Goal: Transaction & Acquisition: Purchase product/service

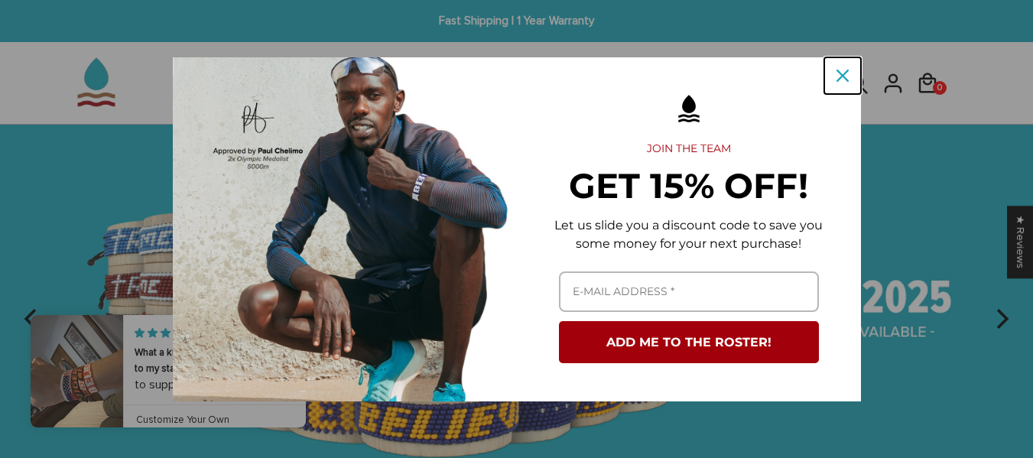
click at [842, 80] on icon "close icon" at bounding box center [843, 76] width 12 height 12
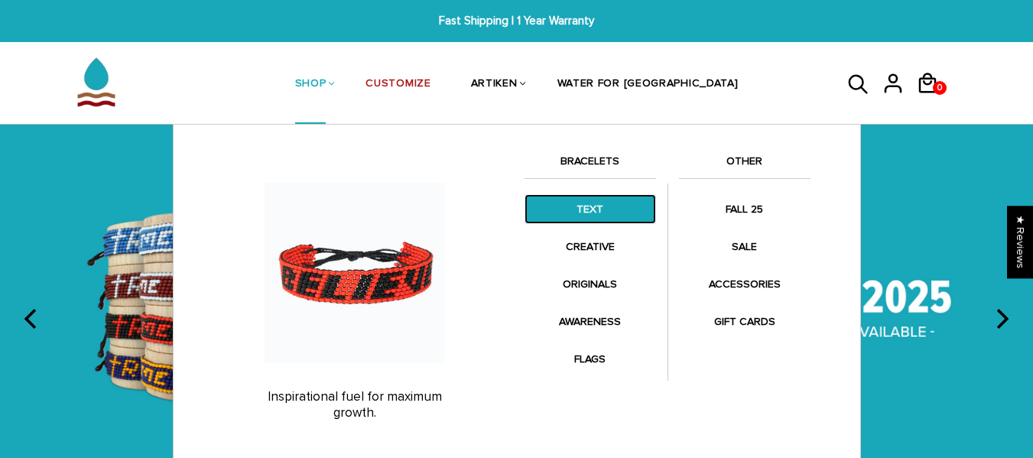
click at [589, 205] on link "TEXT" at bounding box center [591, 209] width 132 height 30
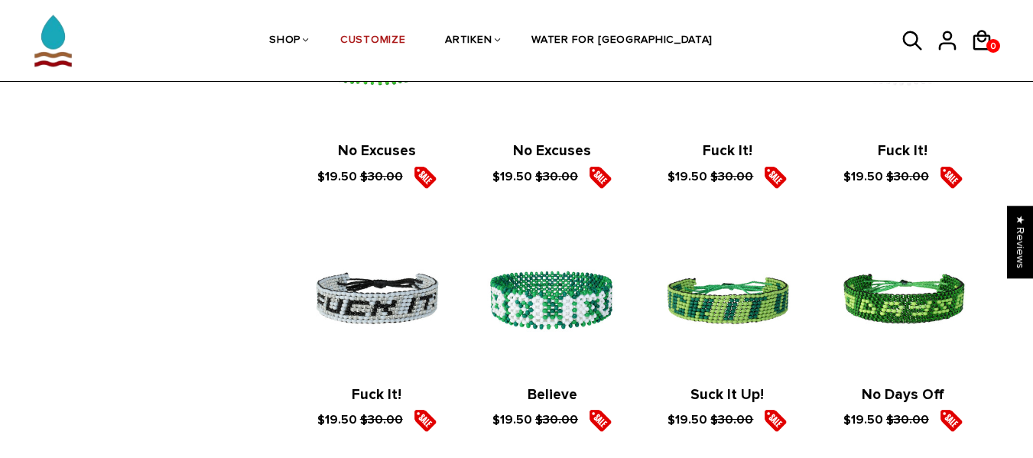
scroll to position [1878, 0]
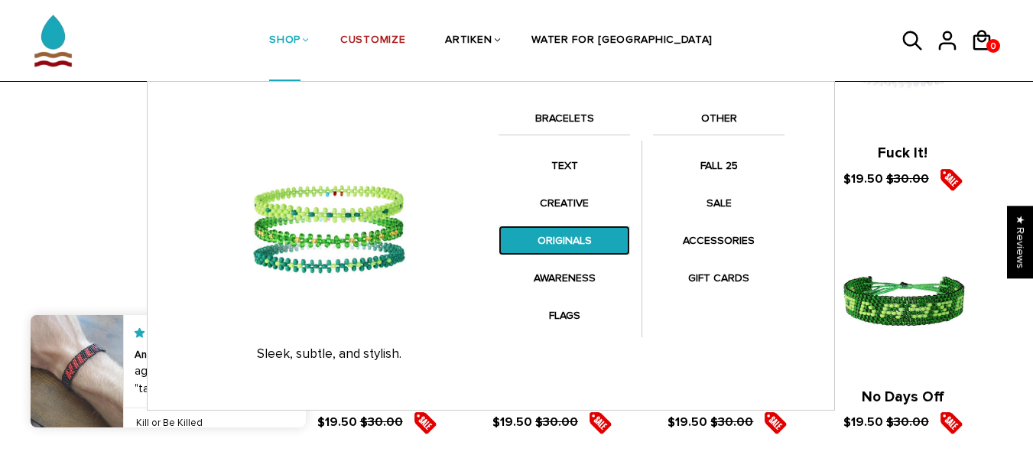
click at [547, 237] on link "ORIGINALS" at bounding box center [565, 241] width 132 height 30
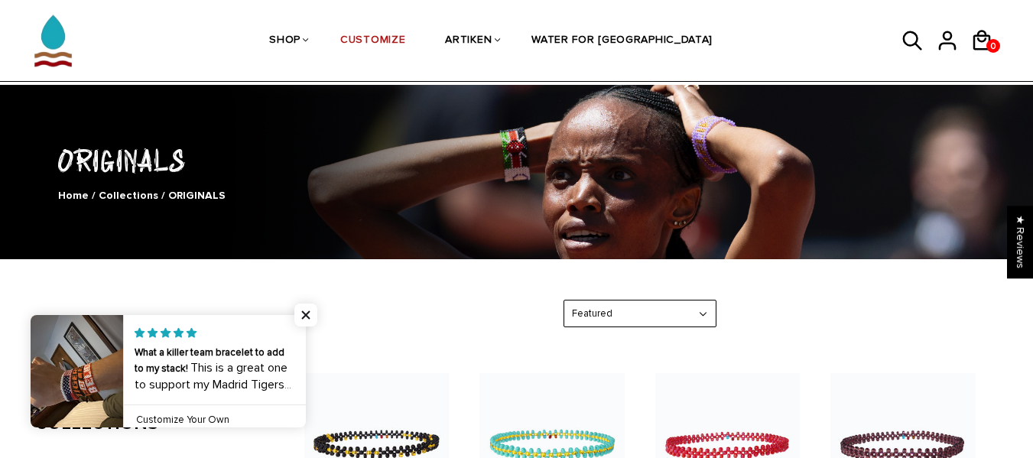
scroll to position [50, 0]
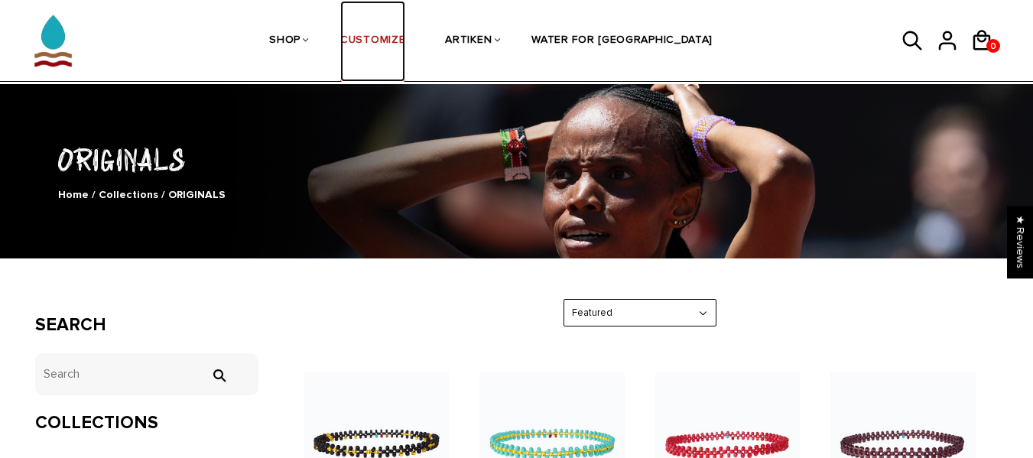
click at [405, 44] on link "CUSTOMIZE" at bounding box center [372, 41] width 65 height 81
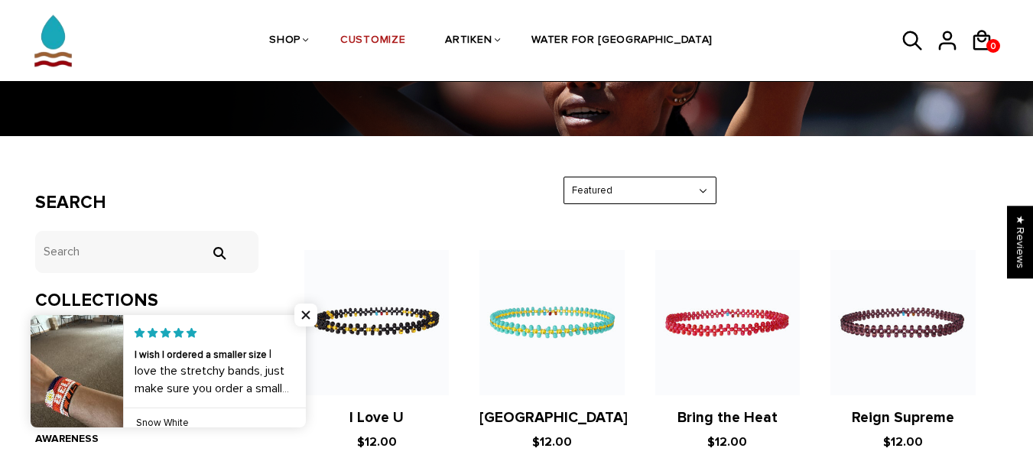
scroll to position [0, 0]
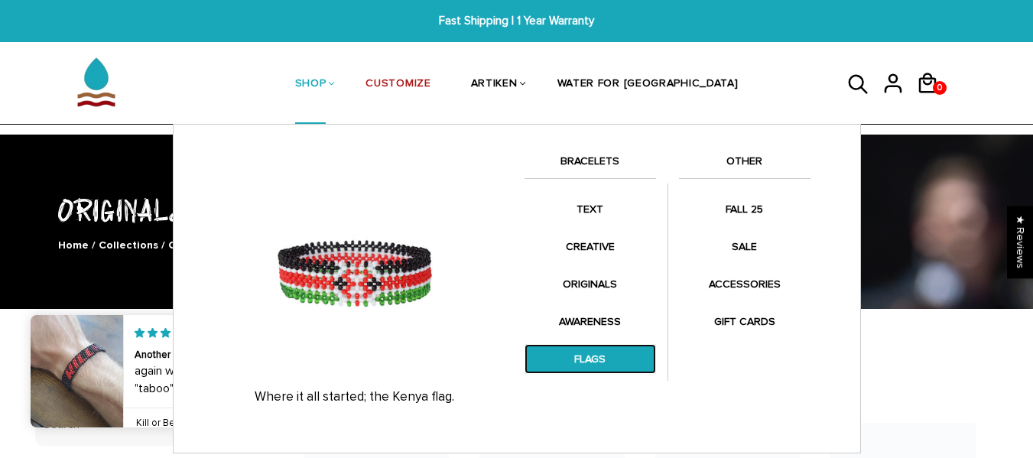
click at [584, 361] on link "FLAGS" at bounding box center [591, 359] width 132 height 30
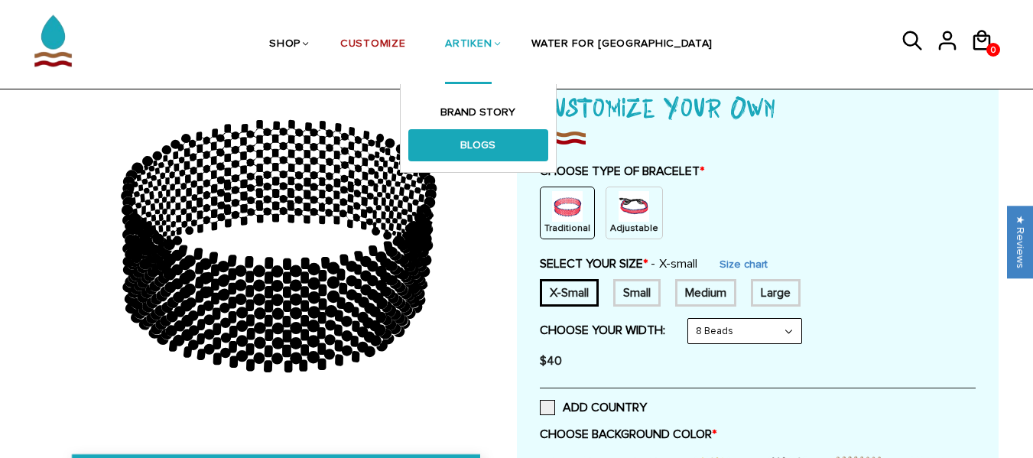
scroll to position [106, 0]
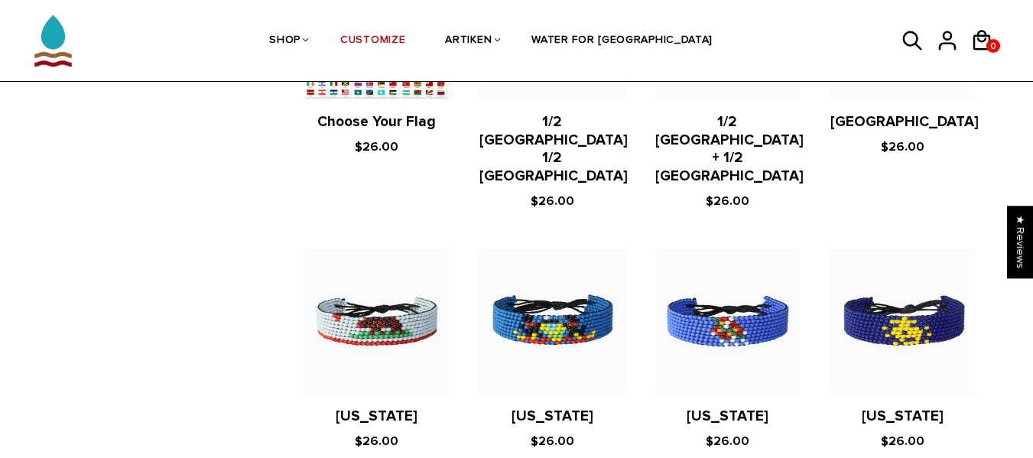
scroll to position [710, 0]
click at [428, 284] on figure at bounding box center [376, 321] width 145 height 145
click at [377, 278] on figure at bounding box center [376, 321] width 145 height 145
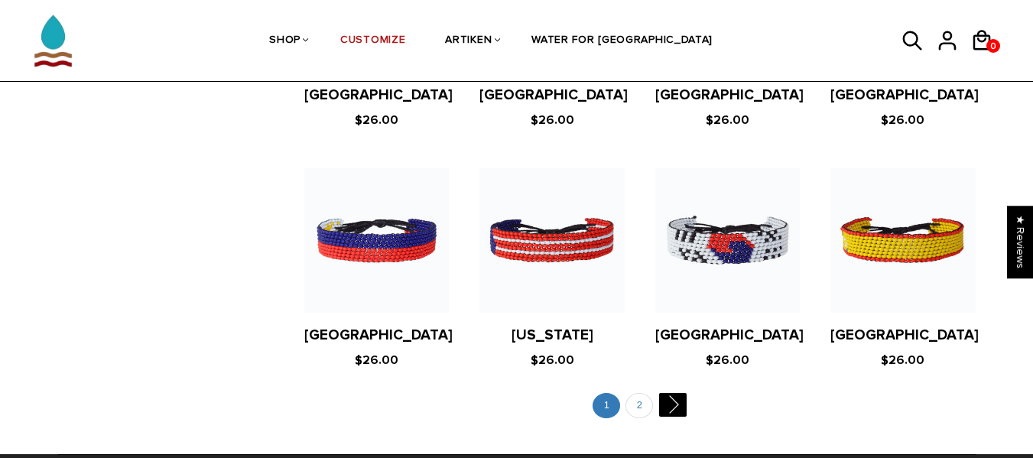
scroll to position [2955, 0]
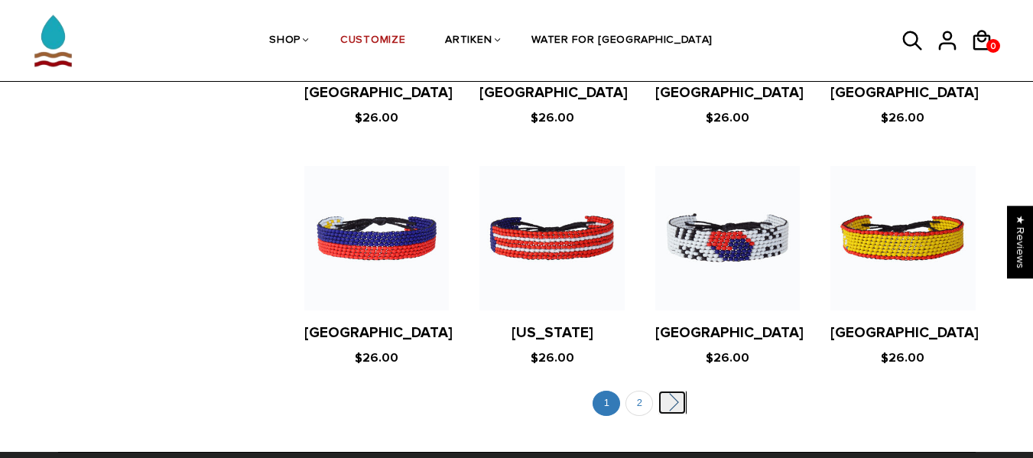
click at [668, 391] on link "" at bounding box center [673, 403] width 28 height 24
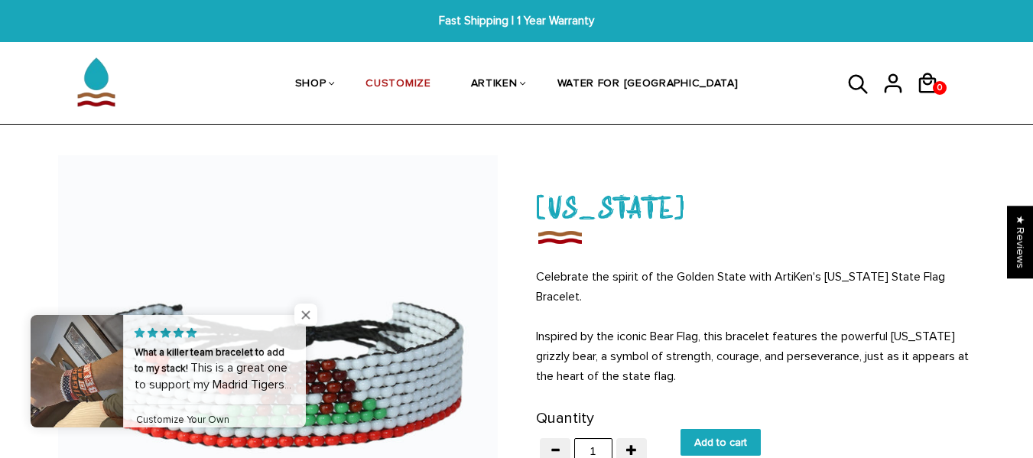
click at [301, 311] on span "Close popup widget" at bounding box center [305, 315] width 23 height 23
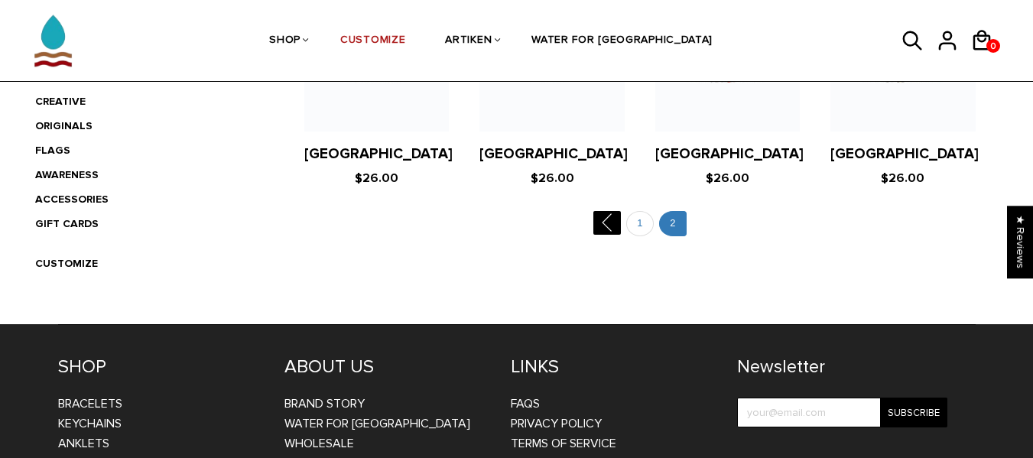
scroll to position [437, 0]
